Goal: Task Accomplishment & Management: Manage account settings

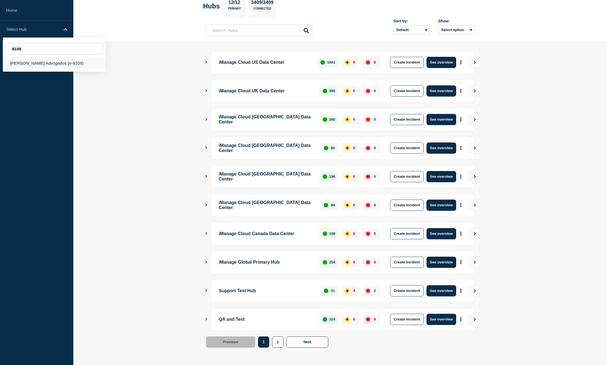
type input "8109"
click at [50, 61] on div "[PERSON_NAME] Advogados (e-8109)" at bounding box center [54, 62] width 103 height 11
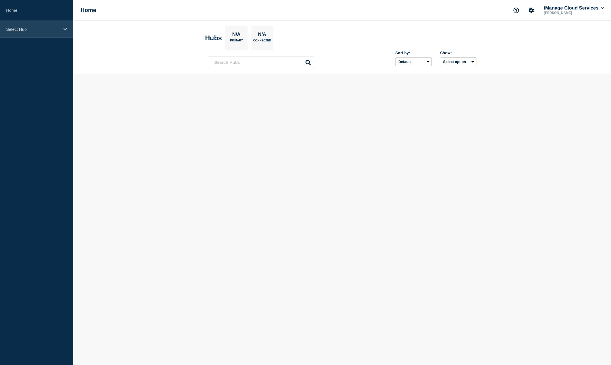
click at [36, 25] on div "Select Hub" at bounding box center [36, 29] width 73 height 17
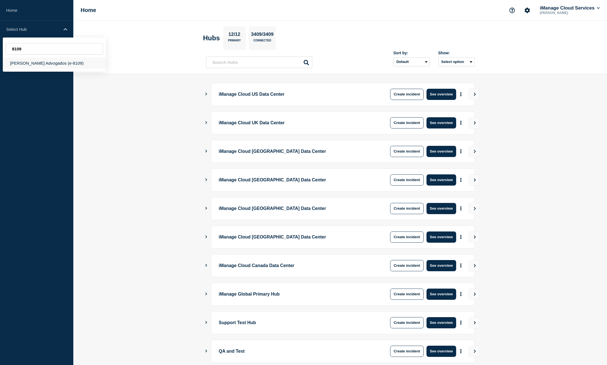
type input "8109"
click at [36, 64] on div "[PERSON_NAME] Advogados (e-8109)" at bounding box center [54, 62] width 103 height 11
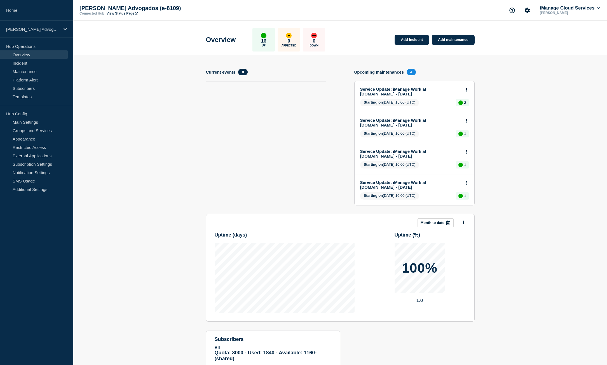
click at [118, 13] on link "View Status Page" at bounding box center [122, 13] width 31 height 4
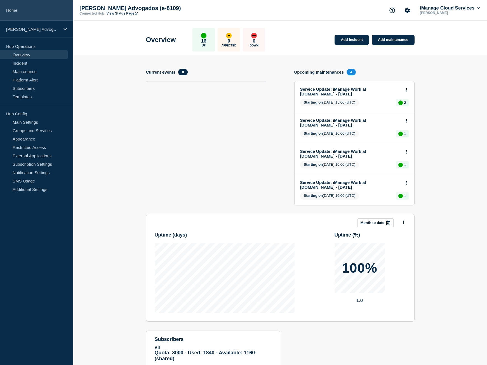
click at [36, 4] on link "Home" at bounding box center [36, 10] width 73 height 21
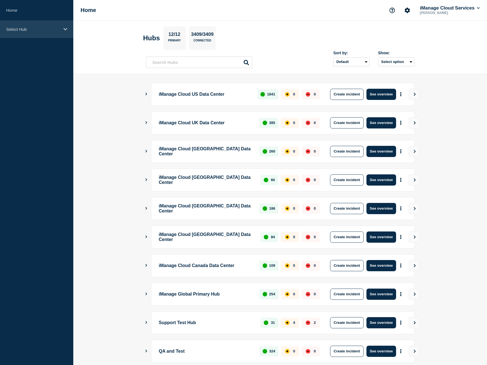
click at [47, 28] on p "Select Hub" at bounding box center [33, 29] width 54 height 5
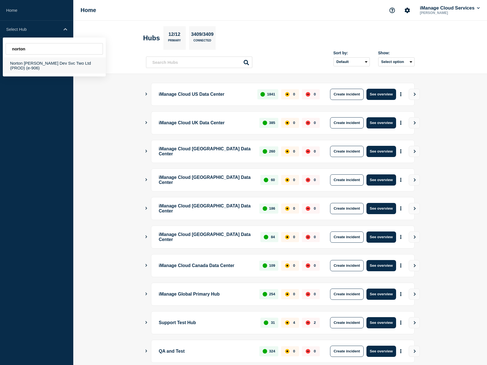
type input "norton"
click at [53, 64] on div "Norton [PERSON_NAME] Dev Svc Two Ltd (PROD) (e-906)" at bounding box center [54, 65] width 103 height 16
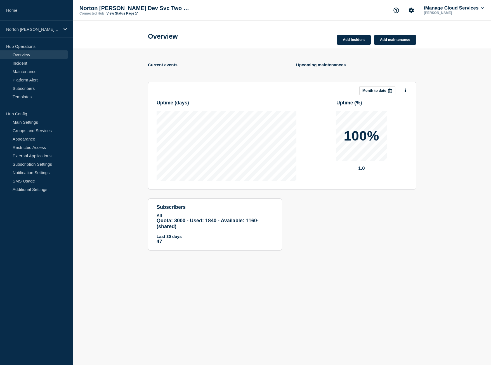
click at [124, 13] on link "View Status Page" at bounding box center [122, 13] width 31 height 4
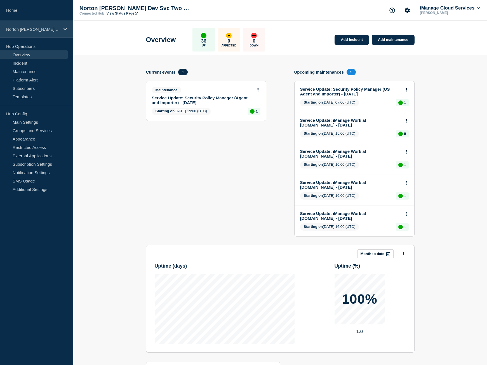
click at [31, 33] on div "Norton [PERSON_NAME] Dev Svc Two Ltd (PROD) (e-906)" at bounding box center [36, 29] width 73 height 17
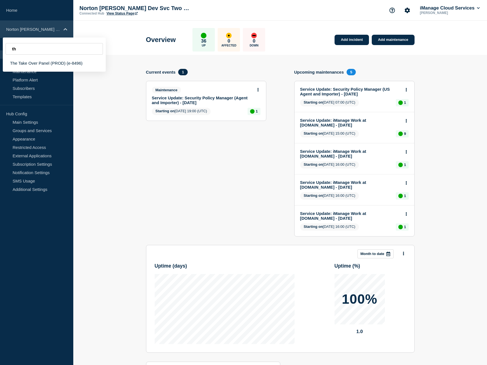
type input "t"
type input "8496"
click at [46, 66] on div "The Take Over Panel (PROD) (e-8496)" at bounding box center [54, 62] width 103 height 11
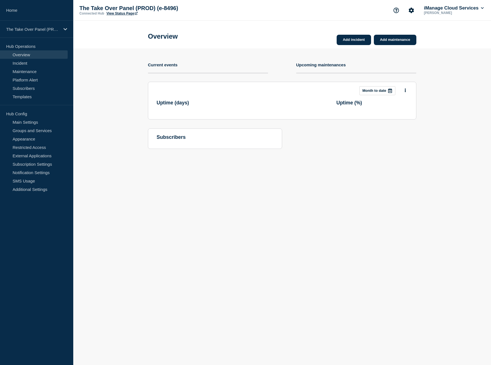
click at [114, 13] on link "View Status Page" at bounding box center [122, 13] width 31 height 4
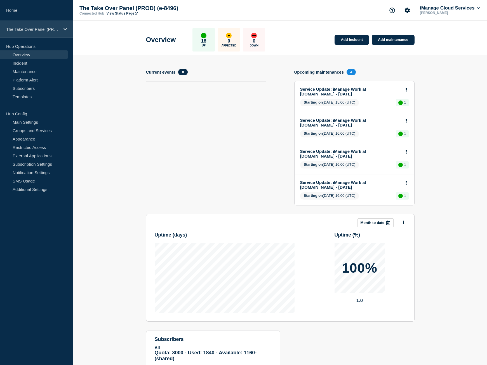
click at [32, 22] on div "The Take Over Panel (PROD) (e-8496)" at bounding box center [36, 29] width 73 height 17
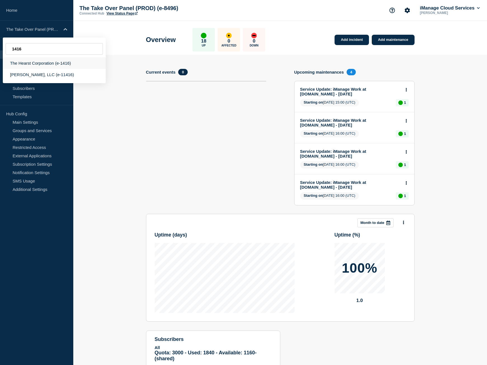
type input "1416"
click at [45, 63] on div "The Hearst Corporation (e-1416)" at bounding box center [54, 62] width 103 height 11
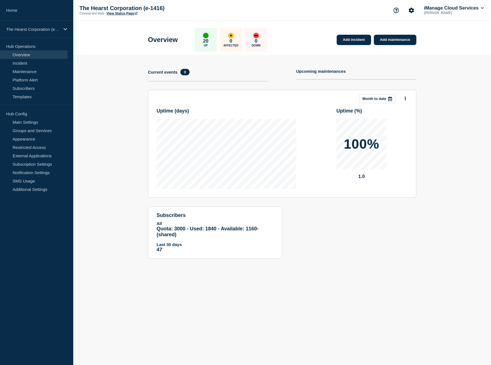
click at [127, 13] on link "View Status Page" at bounding box center [122, 13] width 31 height 4
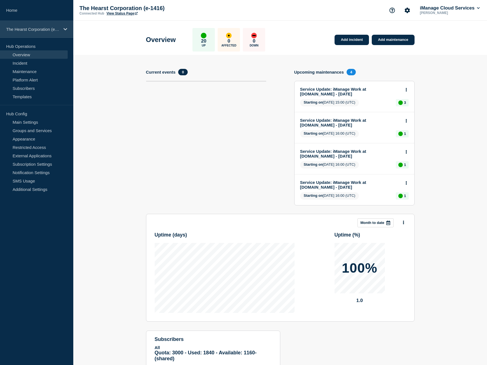
click at [24, 26] on div "The Hearst Corporation (e-1416)" at bounding box center [36, 29] width 73 height 17
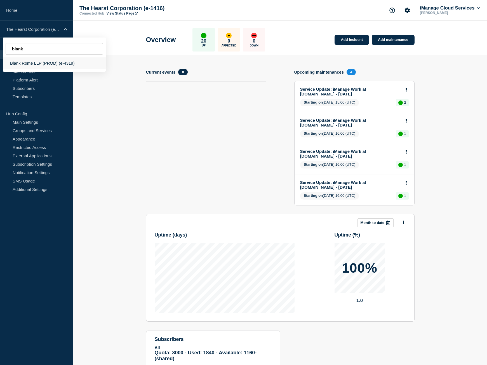
type input "blank"
click at [44, 64] on div "Blank Rome LLP (PROD) (e-4319)" at bounding box center [54, 62] width 103 height 11
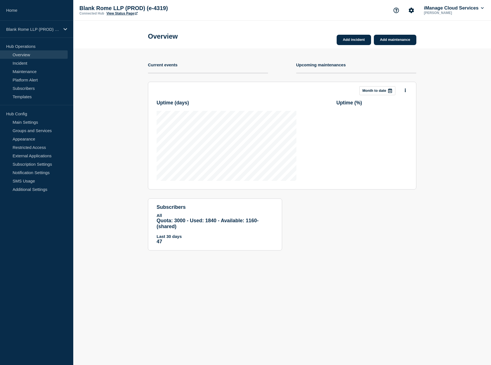
click at [121, 13] on link "View Status Page" at bounding box center [122, 13] width 31 height 4
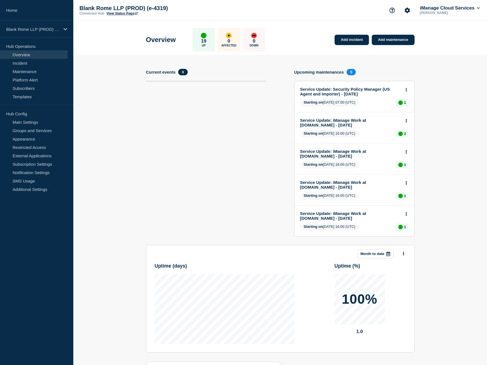
click at [132, 13] on link "View Status Page" at bounding box center [122, 13] width 31 height 4
click at [28, 30] on p "Blank Rome LLP (PROD) (e-4319)" at bounding box center [33, 29] width 54 height 5
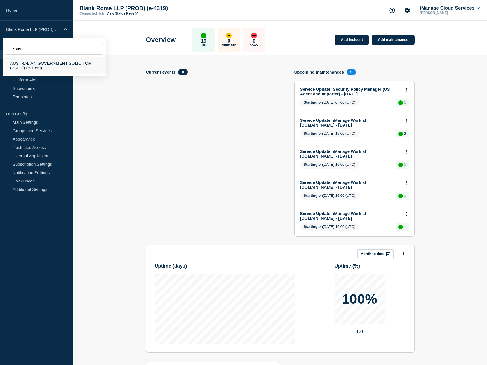
type input "7399"
click at [65, 63] on div "AUSTRALIAN GOVERNMENT SOLICITOR (PROD) (e-7399)" at bounding box center [54, 65] width 103 height 16
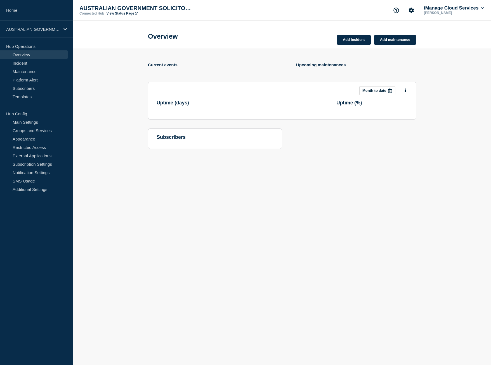
click at [125, 14] on link "View Status Page" at bounding box center [122, 13] width 31 height 4
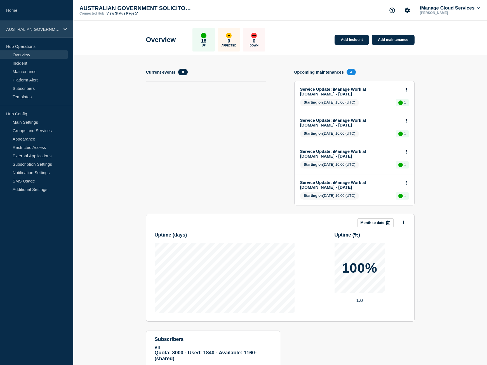
click at [38, 22] on div "AUSTRALIAN GOVERNMENT SOLICITOR (PROD) (e-7399)" at bounding box center [36, 29] width 73 height 17
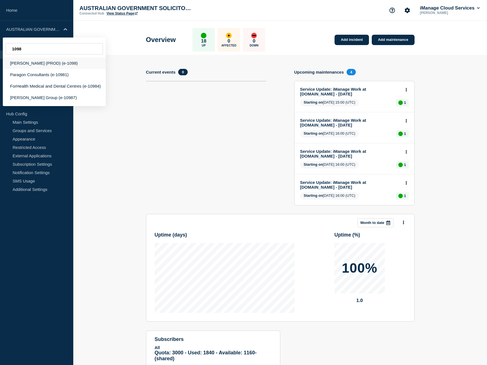
type input "1098"
click at [67, 61] on div "[PERSON_NAME] (PROD) (e-1098)" at bounding box center [54, 62] width 103 height 11
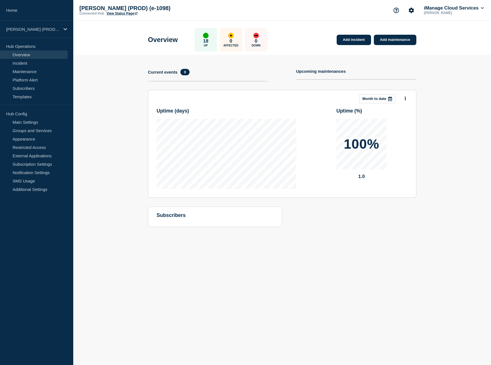
click at [123, 13] on link "View Status Page" at bounding box center [122, 13] width 31 height 4
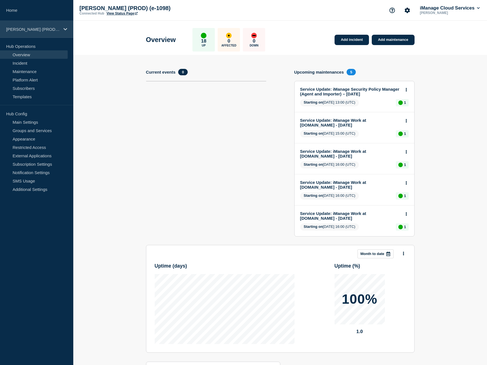
click at [30, 27] on p "[PERSON_NAME] (PROD) (e-1098)" at bounding box center [33, 29] width 54 height 5
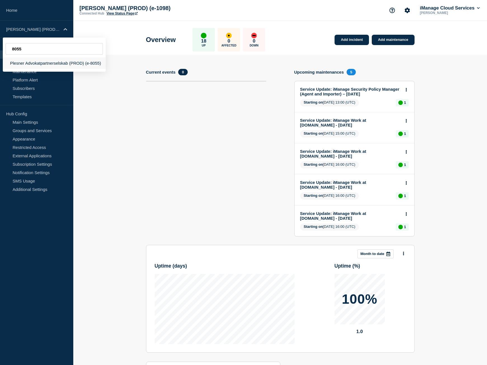
type input "8055"
click at [57, 61] on div "Plesner Advokatpartnerselskab (PROD) (e-8055)" at bounding box center [54, 62] width 103 height 11
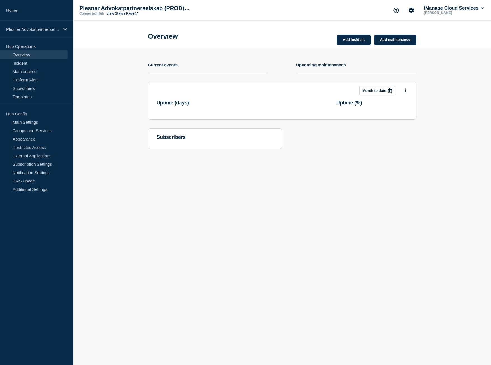
click at [111, 13] on link "View Status Page" at bounding box center [122, 13] width 31 height 4
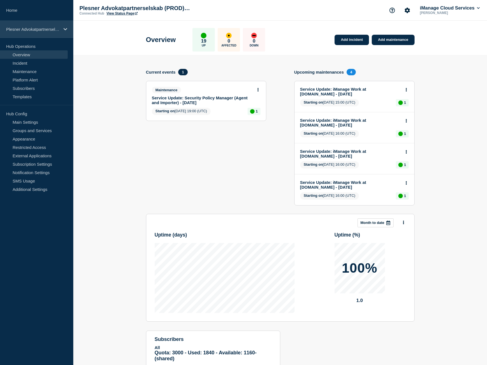
click at [30, 31] on p "Plesner Advokatpartnerselskab (PROD) (e-8055)" at bounding box center [33, 29] width 54 height 5
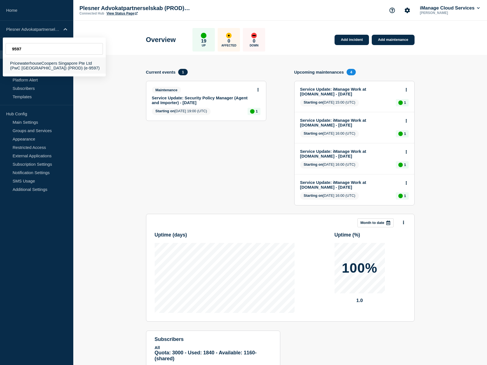
type input "9597"
click at [81, 65] on div "PricewaterhouseCoopers Singapore Pte Ltd (PwC [GEOGRAPHIC_DATA]) (PROD) (e-9597)" at bounding box center [54, 65] width 103 height 16
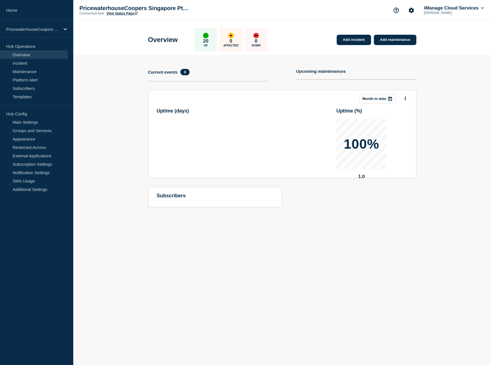
click at [125, 13] on link "View Status Page" at bounding box center [122, 13] width 31 height 4
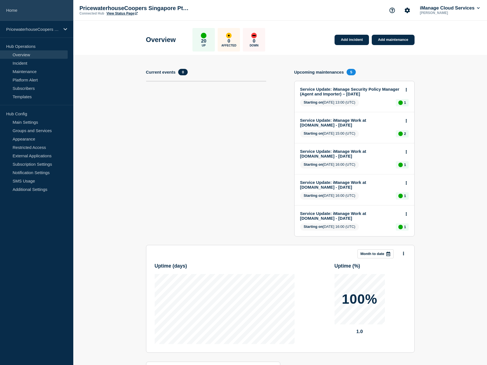
click at [27, 9] on link "Home" at bounding box center [36, 10] width 73 height 21
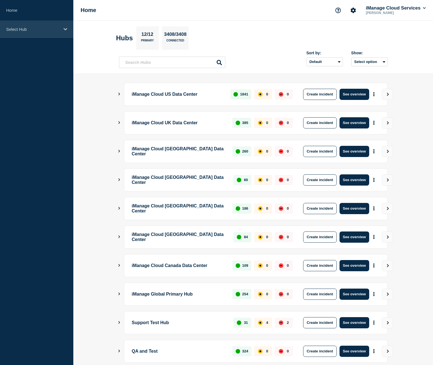
click at [32, 31] on p "Select Hub" at bounding box center [33, 29] width 54 height 5
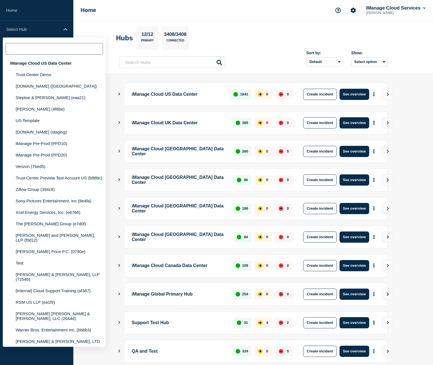
click at [52, 48] on input "text" at bounding box center [54, 48] width 97 height 11
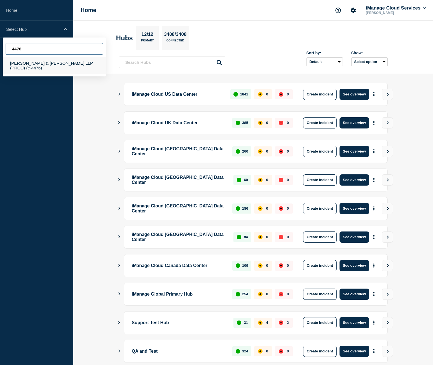
type input "4476"
click at [64, 62] on div "[PERSON_NAME] & [PERSON_NAME] LLP (PROD) (e-4476)" at bounding box center [54, 65] width 103 height 16
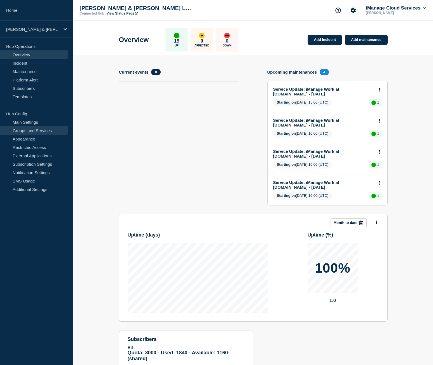
click at [39, 128] on link "Groups and Services" at bounding box center [34, 130] width 68 height 8
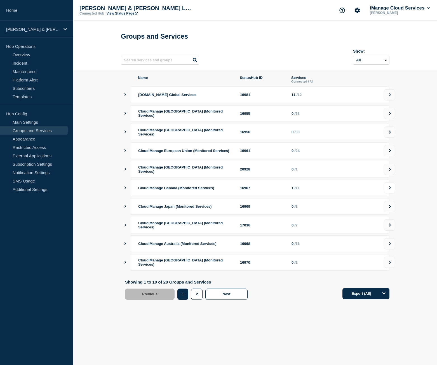
click at [392, 193] on button at bounding box center [389, 187] width 11 height 11
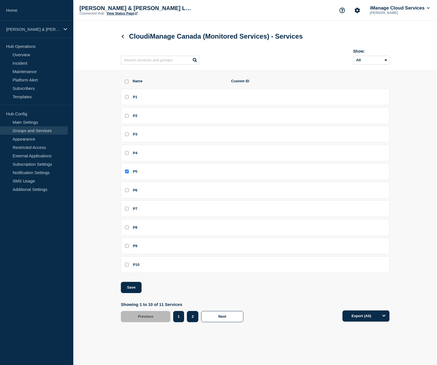
click at [195, 316] on button "2" at bounding box center [192, 316] width 11 height 11
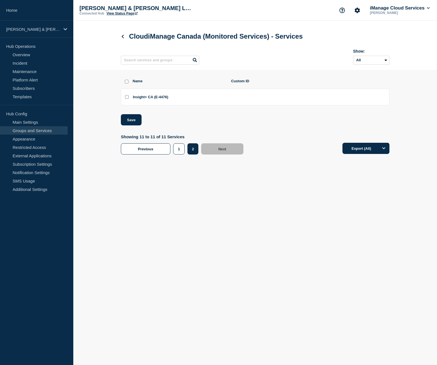
click at [126, 98] on input "Insight+ CA (E-4476) checkbox" at bounding box center [127, 97] width 4 height 4
checkbox input "true"
click at [131, 123] on button "Save" at bounding box center [131, 119] width 21 height 11
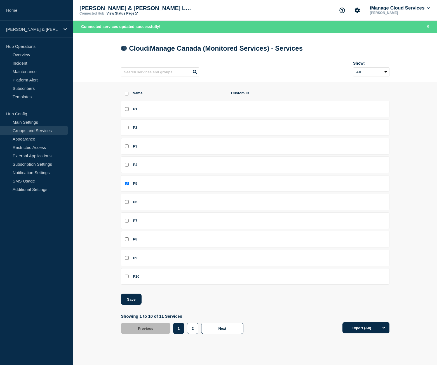
click at [123, 48] on icon at bounding box center [123, 48] width 4 height 4
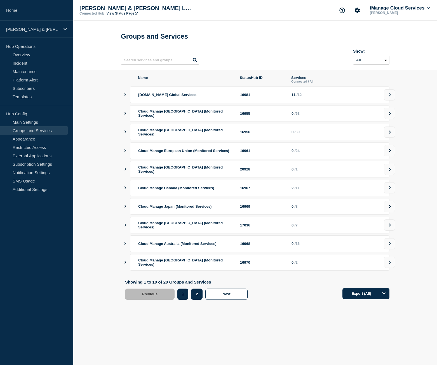
click at [195, 300] on button "2" at bounding box center [196, 293] width 11 height 11
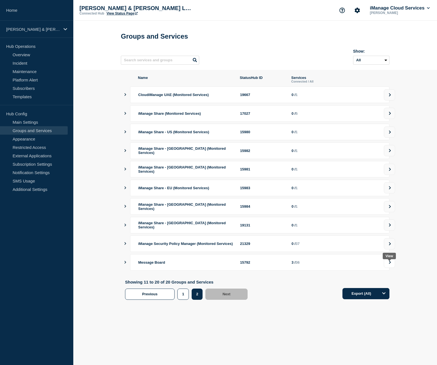
click at [390, 264] on icon at bounding box center [390, 261] width 4 height 3
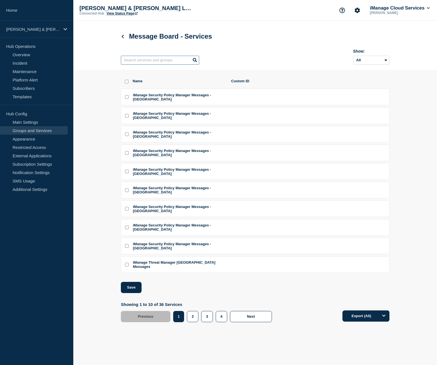
click at [163, 62] on input "text" at bounding box center [160, 60] width 78 height 9
type input "insight"
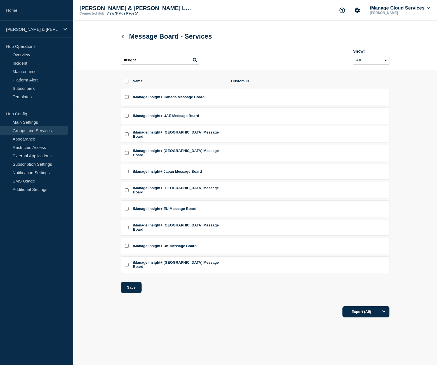
click at [127, 99] on input "iManage Insight+ Canada Message Board checkbox" at bounding box center [127, 97] width 4 height 4
checkbox input "true"
click at [133, 288] on button "Save" at bounding box center [131, 287] width 21 height 11
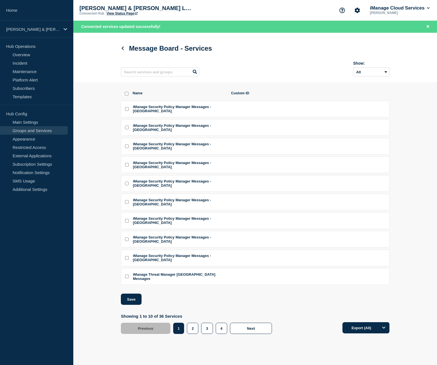
click at [124, 15] on link "View Status Page" at bounding box center [122, 13] width 31 height 4
click at [31, 14] on link "Home" at bounding box center [36, 10] width 73 height 21
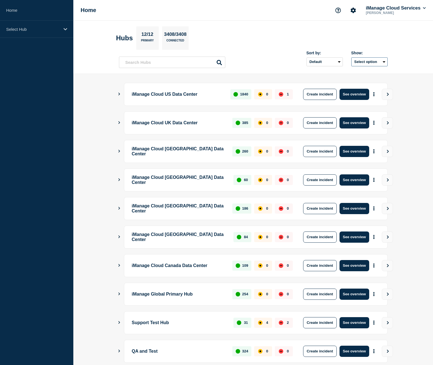
click at [382, 63] on button "Select option" at bounding box center [369, 61] width 36 height 9
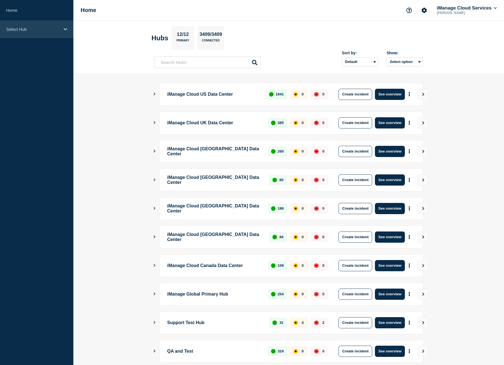
click at [26, 26] on div "Select Hub" at bounding box center [36, 29] width 73 height 17
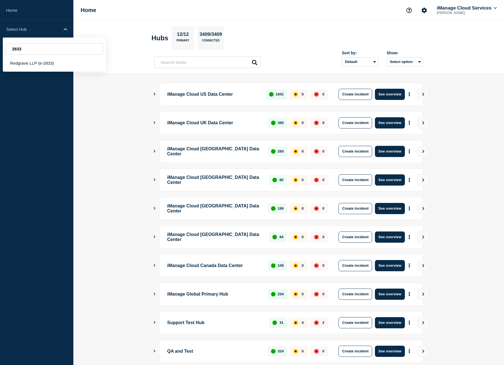
type input "2833"
click at [83, 127] on main "iManage Cloud US Data Center 1841 0 0 Create incident See overview iManage Clou…" at bounding box center [288, 235] width 430 height 323
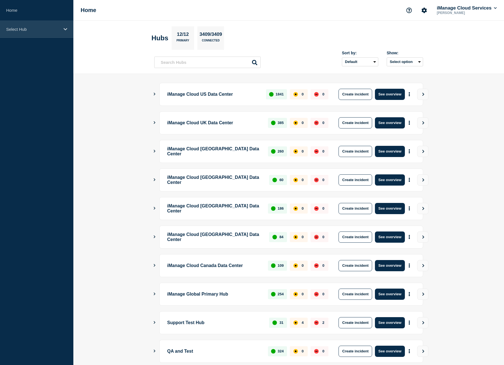
click at [44, 25] on div "Select Hub" at bounding box center [36, 29] width 73 height 17
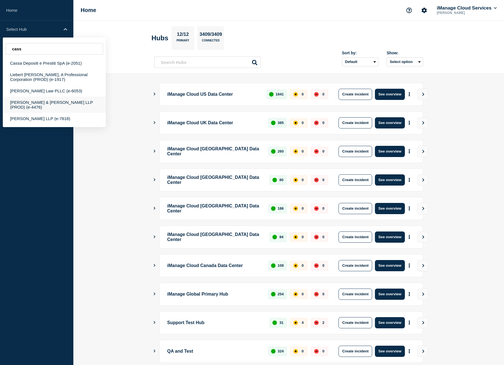
type input "cass"
click at [81, 103] on div "[PERSON_NAME] & [PERSON_NAME] LLP (PROD) (e-4476)" at bounding box center [54, 105] width 103 height 16
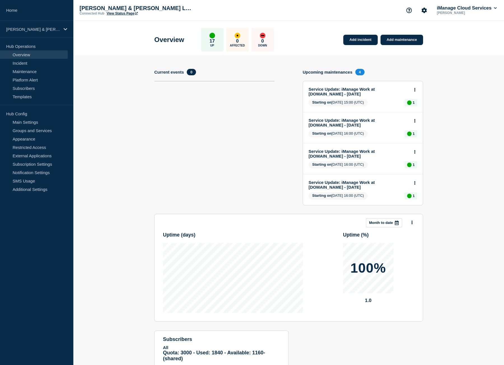
click at [120, 13] on link "View Status Page" at bounding box center [122, 13] width 31 height 4
click at [24, 5] on link "Home" at bounding box center [36, 10] width 73 height 21
